Goal: Task Accomplishment & Management: Complete application form

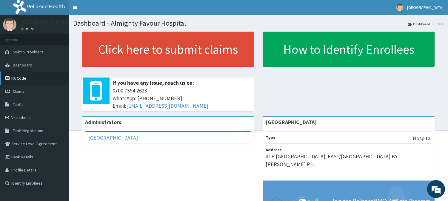
click at [20, 78] on link "PA Code" at bounding box center [34, 78] width 69 height 13
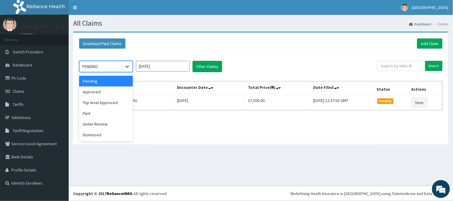
click at [130, 68] on icon at bounding box center [127, 67] width 6 height 6
click at [103, 90] on div "Approved" at bounding box center [106, 92] width 54 height 11
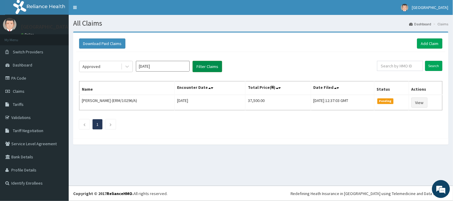
click at [206, 67] on button "Filter Claims" at bounding box center [208, 66] width 30 height 11
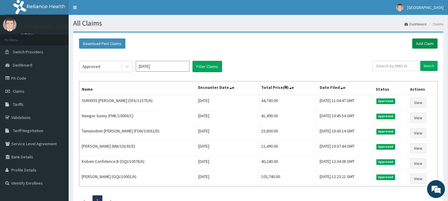
click at [428, 41] on link "Add Claim" at bounding box center [424, 44] width 25 height 10
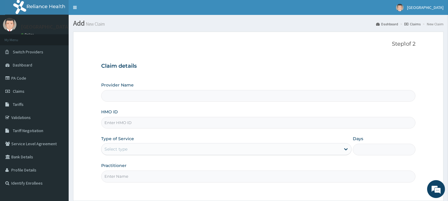
click at [120, 125] on input "HMO ID" at bounding box center [258, 123] width 314 height 12
paste input "PGM/10040/A"
type input "PGM/10040/A"
type input "[GEOGRAPHIC_DATA]"
type input "PGM/10040/A"
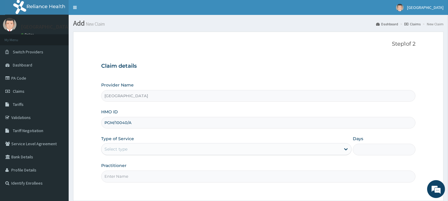
click at [119, 150] on div "Select type" at bounding box center [116, 149] width 23 height 6
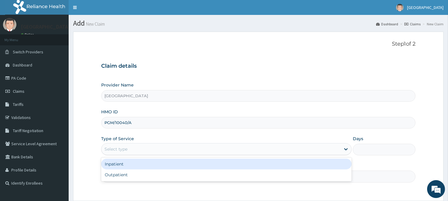
click at [115, 149] on div "Select type" at bounding box center [116, 149] width 23 height 6
click at [119, 165] on div "Inpatient" at bounding box center [226, 164] width 251 height 11
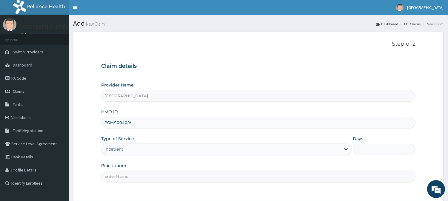
click at [367, 150] on input "Days" at bounding box center [384, 150] width 63 height 12
type input "2"
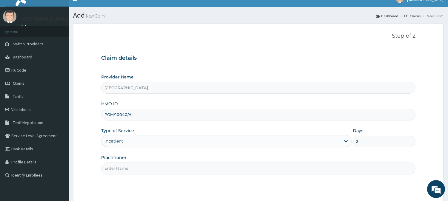
scroll to position [33, 0]
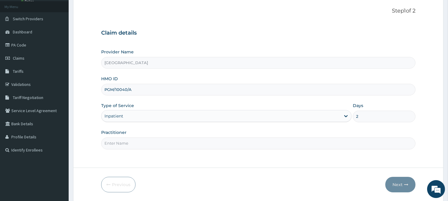
click at [123, 141] on input "Practitioner" at bounding box center [258, 144] width 314 height 12
type input "DR. KILANI"
click at [403, 183] on button "Next" at bounding box center [401, 185] width 30 height 16
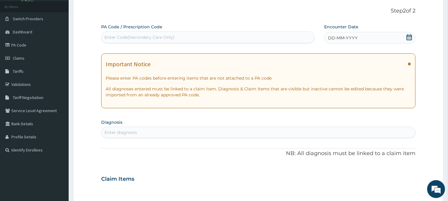
scroll to position [0, 0]
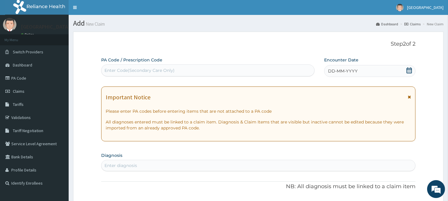
click at [335, 75] on div "DD-MM-YYYY" at bounding box center [369, 71] width 91 height 12
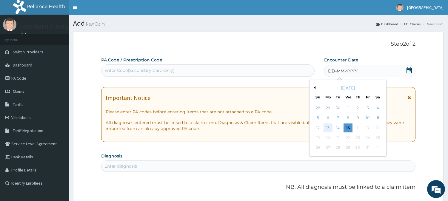
click at [326, 129] on div "13" at bounding box center [328, 128] width 9 height 9
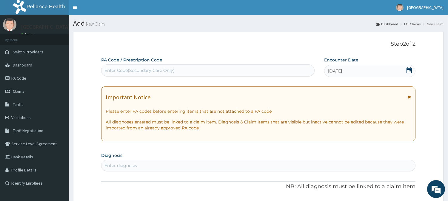
click at [119, 73] on div "Enter Code(Secondary Care Only)" at bounding box center [140, 70] width 70 height 6
click at [339, 71] on span "13-10-2025" at bounding box center [335, 71] width 14 height 6
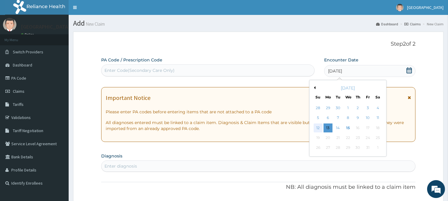
click at [316, 128] on div "12" at bounding box center [318, 128] width 9 height 9
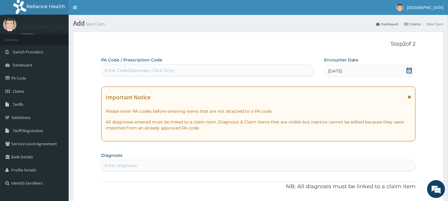
click at [124, 70] on div "Enter Code(Secondary Care Only)" at bounding box center [140, 70] width 70 height 6
paste input "PA/97A228"
type input "PA/97A228"
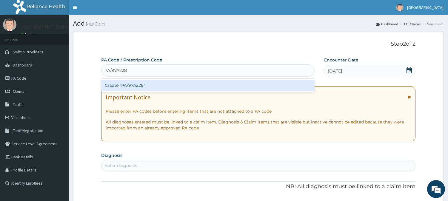
click at [135, 88] on div "Create "PA/97A228"" at bounding box center [208, 85] width 214 height 11
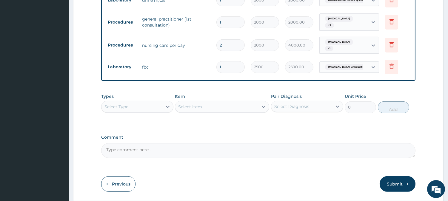
scroll to position [366, 0]
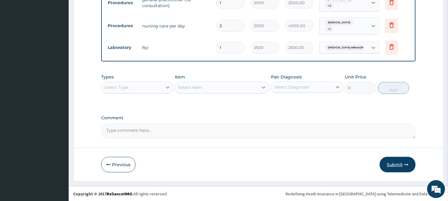
click at [394, 165] on button "Submit" at bounding box center [398, 165] width 36 height 16
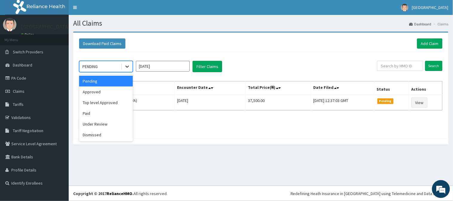
click at [127, 68] on icon at bounding box center [127, 67] width 6 height 6
click at [113, 93] on div "Approved" at bounding box center [106, 92] width 54 height 11
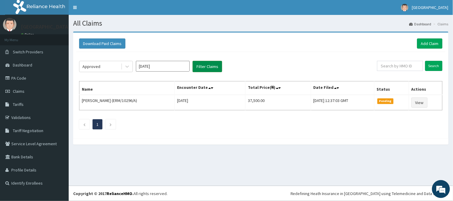
click at [200, 65] on button "Filter Claims" at bounding box center [208, 66] width 30 height 11
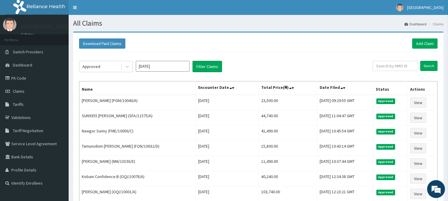
drag, startPoint x: 453, startPoint y: 0, endPoint x: 365, endPoint y: 90, distance: 125.9
click at [365, 90] on th "Date Filed" at bounding box center [345, 89] width 56 height 14
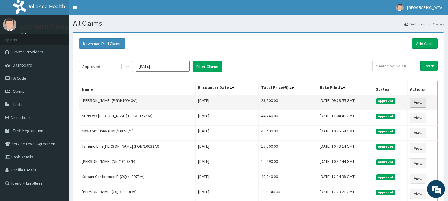
click at [420, 102] on link "View" at bounding box center [418, 103] width 16 height 10
